Goal: Information Seeking & Learning: Learn about a topic

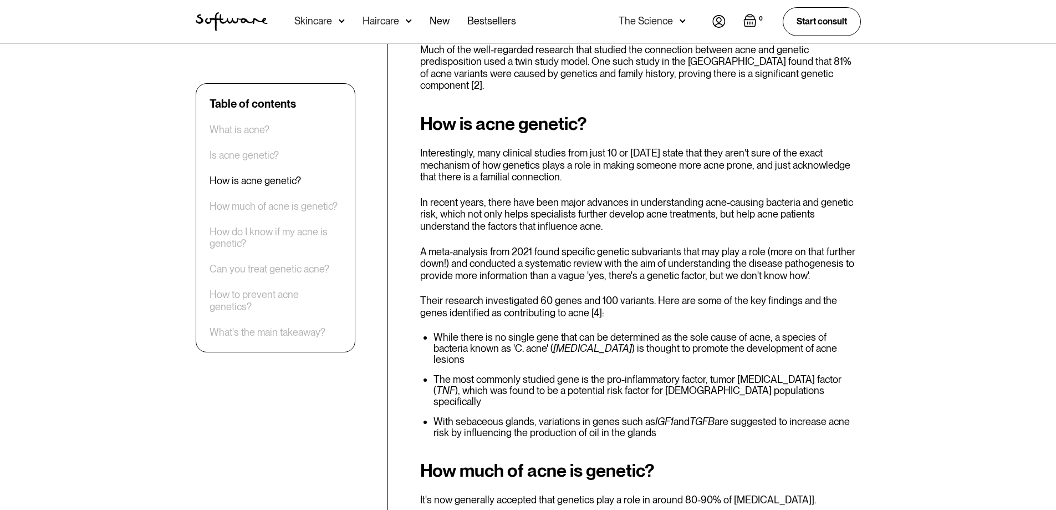
scroll to position [1109, 0]
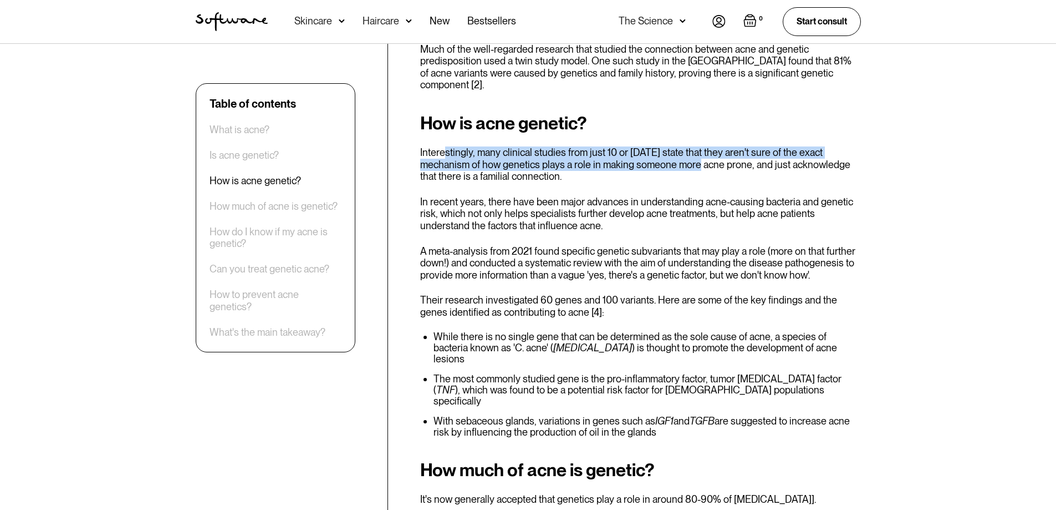
drag, startPoint x: 445, startPoint y: 93, endPoint x: 668, endPoint y: 104, distance: 223.7
click at [668, 146] on p "Interestingly, many clinical studies from just 10 or [DATE] state that they are…" at bounding box center [640, 164] width 441 height 36
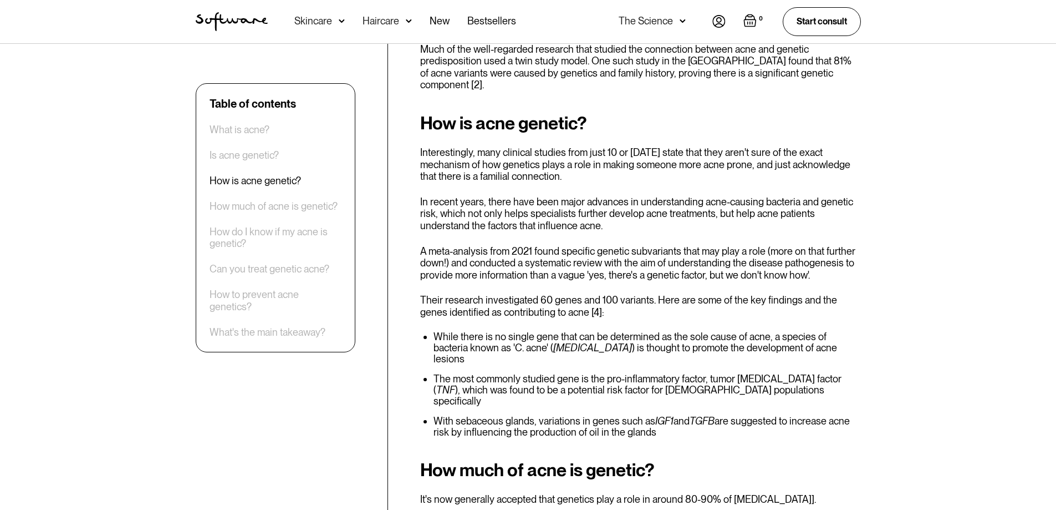
click at [650, 134] on div "How is acne genetic? Interestingly, many clinical studies from just 10 or [DATE…" at bounding box center [640, 275] width 441 height 325
drag, startPoint x: 569, startPoint y: 115, endPoint x: 524, endPoint y: 117, distance: 44.4
click at [524, 146] on p "Interestingly, many clinical studies from just 10 or [DATE] state that they are…" at bounding box center [640, 164] width 441 height 36
click at [621, 146] on p "Interestingly, many clinical studies from just 10 or [DATE] state that they are…" at bounding box center [640, 164] width 441 height 36
drag, startPoint x: 652, startPoint y: 111, endPoint x: 552, endPoint y: 109, distance: 99.8
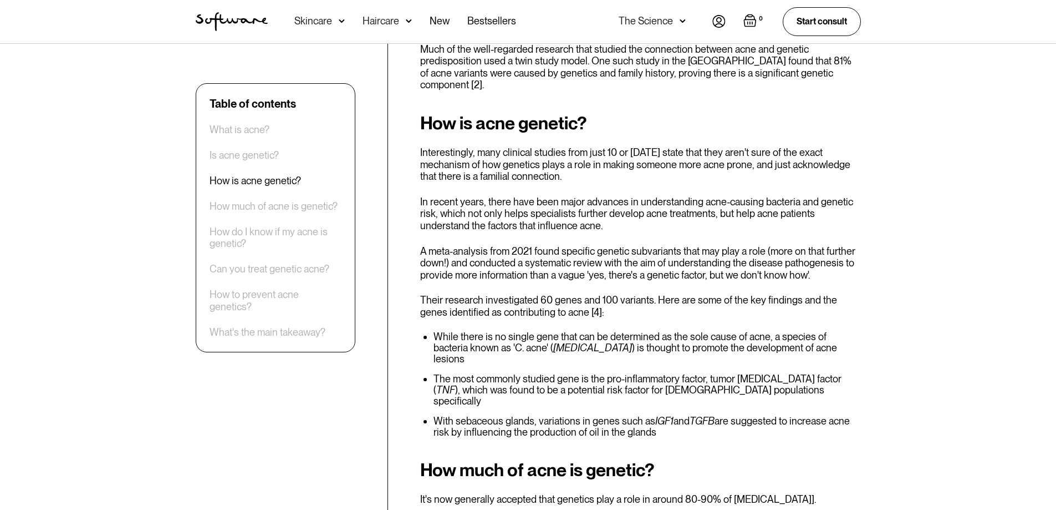
click at [552, 146] on p "Interestingly, many clinical studies from just 10 or [DATE] state that they are…" at bounding box center [640, 164] width 441 height 36
click at [588, 196] on p "In recent years, there have been major advances in understanding acne-causing b…" at bounding box center [640, 214] width 441 height 36
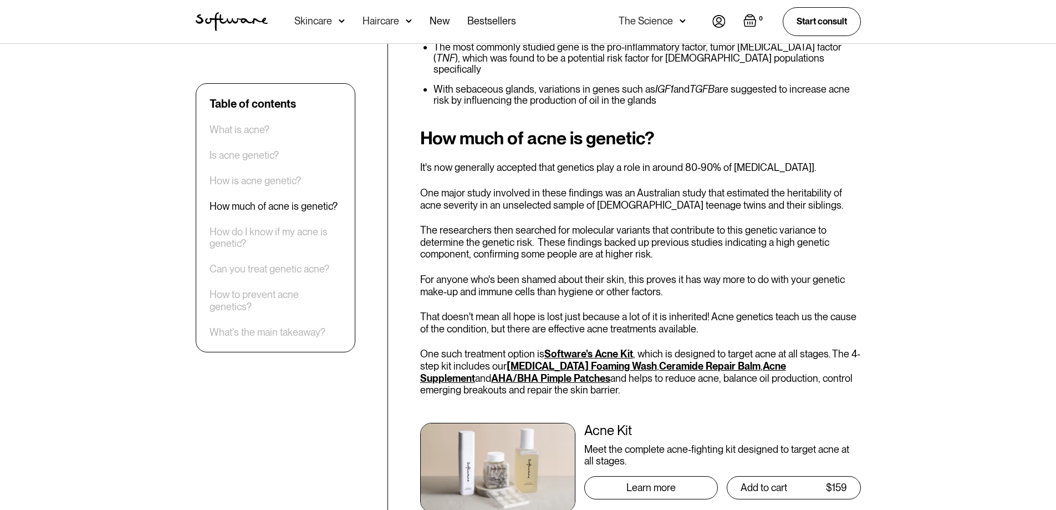
scroll to position [1442, 0]
drag, startPoint x: 536, startPoint y: 93, endPoint x: 542, endPoint y: 109, distance: 16.7
click at [542, 127] on div "How much of acne is genetic? It's now generally accepted that genetics play a r…" at bounding box center [640, 325] width 441 height 396
click at [712, 186] on p "One major study involved in these findings was an Australian study that estimat…" at bounding box center [640, 198] width 441 height 24
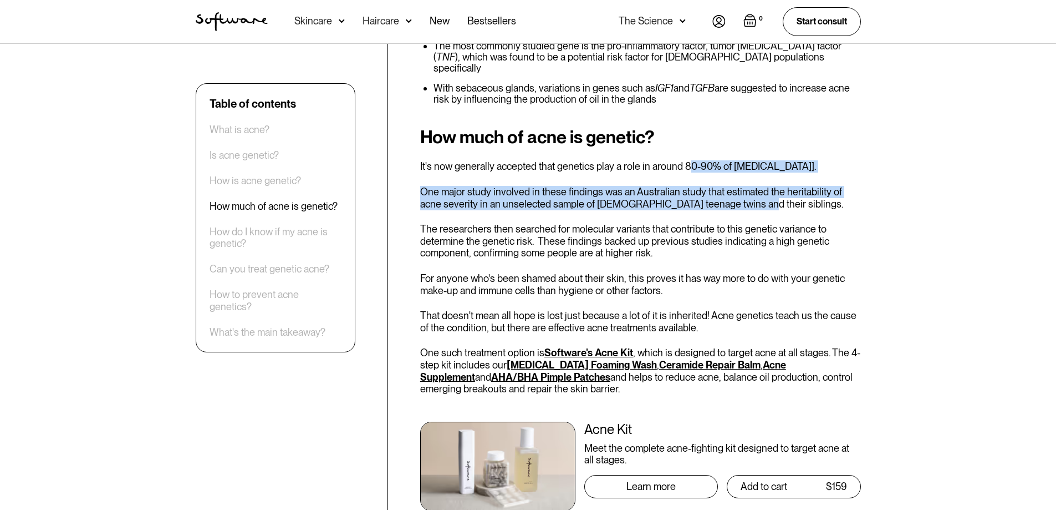
drag, startPoint x: 688, startPoint y: 81, endPoint x: 717, endPoint y: 123, distance: 50.6
click at [717, 127] on div "How much of acne is genetic? It's now generally accepted that genetics play a r…" at bounding box center [640, 325] width 441 height 396
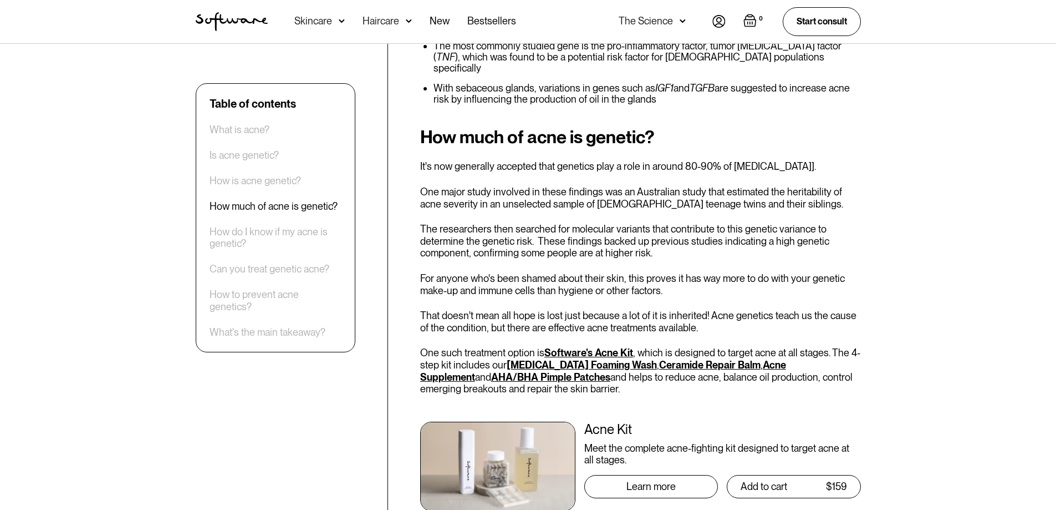
click at [739, 272] on p "For anyone who's been shamed about their skin, this proves it has way more to d…" at bounding box center [640, 284] width 441 height 24
drag, startPoint x: 491, startPoint y: 111, endPoint x: 500, endPoint y: 113, distance: 9.0
click at [497, 186] on p "One major study involved in these findings was an Australian study that estimat…" at bounding box center [640, 198] width 441 height 24
